Goal: Transaction & Acquisition: Purchase product/service

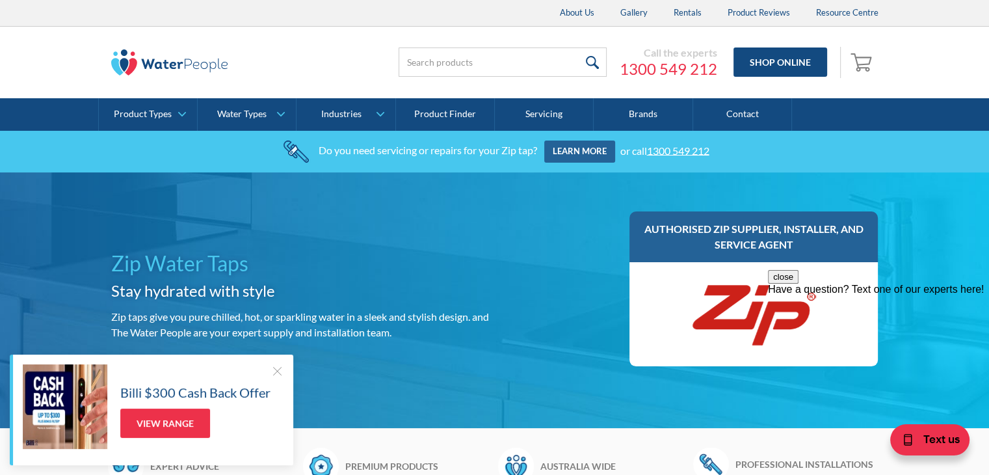
click at [274, 367] on div at bounding box center [277, 370] width 13 height 13
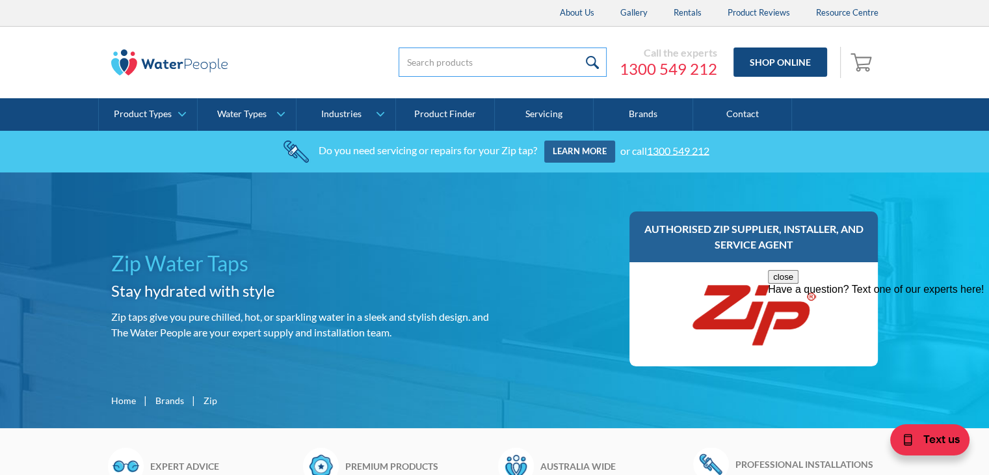
click at [423, 64] on input "search" at bounding box center [503, 61] width 208 height 29
type input "91290"
click at [579, 47] on input "submit" at bounding box center [593, 61] width 28 height 29
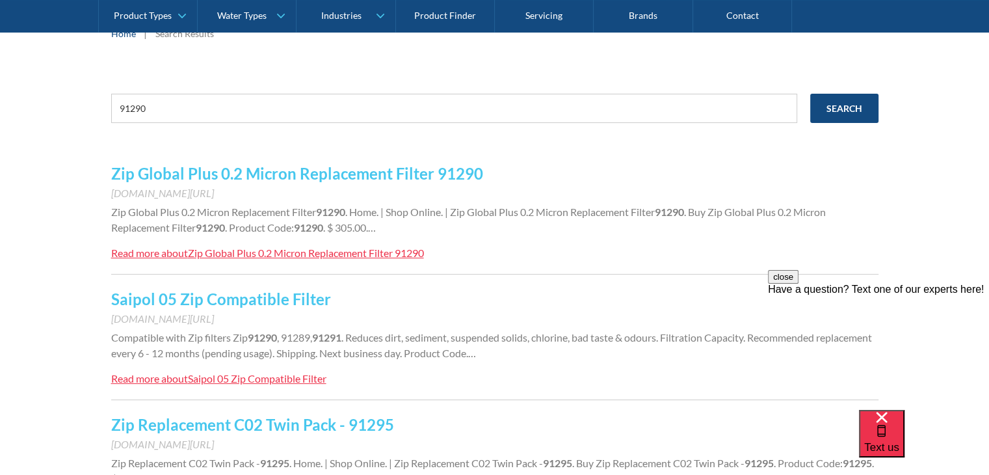
click at [297, 171] on link "Zip Global Plus 0.2 Micron Replacement Filter 91290" at bounding box center [297, 173] width 372 height 19
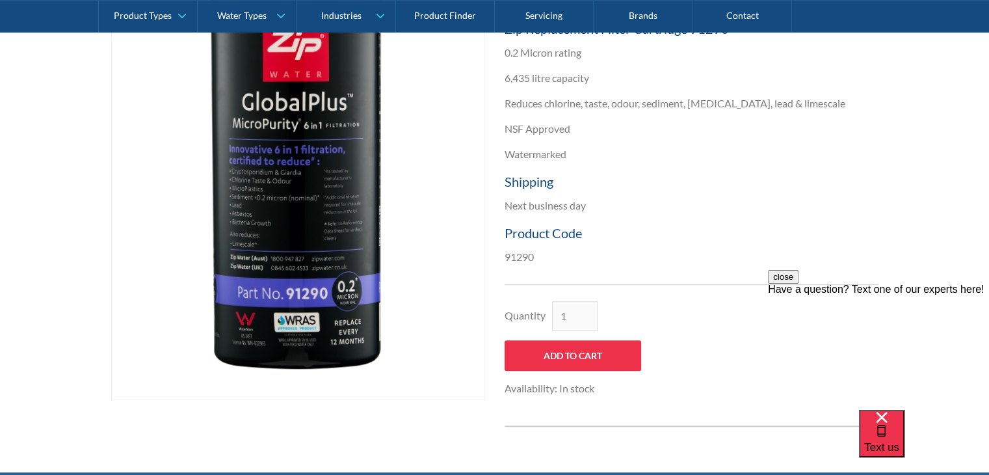
scroll to position [260, 0]
